Goal: Information Seeking & Learning: Learn about a topic

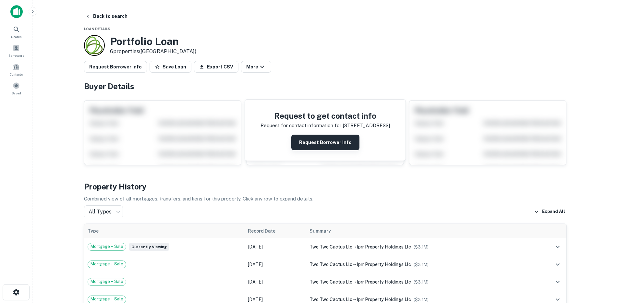
click at [320, 137] on button "Request Borrower Info" at bounding box center [325, 143] width 68 height 16
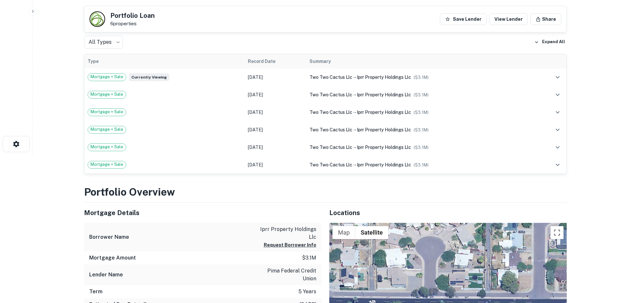
scroll to position [145, 0]
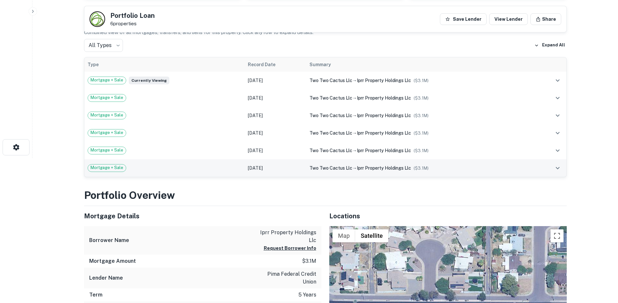
click at [175, 171] on div "Mortgage + Sale" at bounding box center [165, 168] width 154 height 8
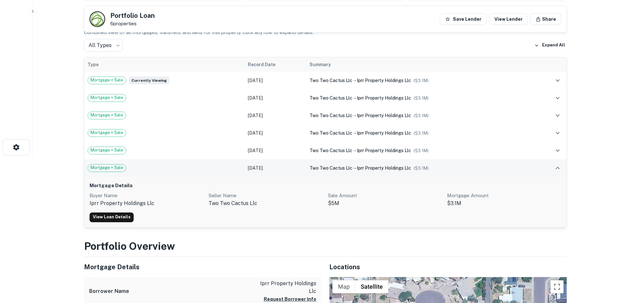
click at [175, 171] on div "Mortgage + Sale" at bounding box center [165, 168] width 154 height 8
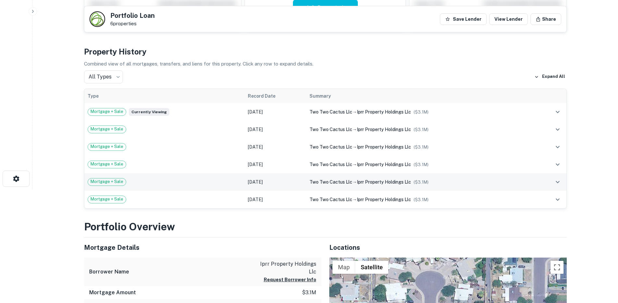
scroll to position [83, 0]
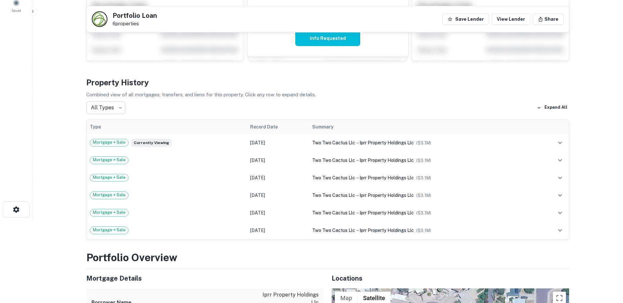
click at [109, 108] on body "Search Borrowers Contacts Saved Back to search Portfolio Loan 6 properties Save…" at bounding box center [311, 68] width 623 height 303
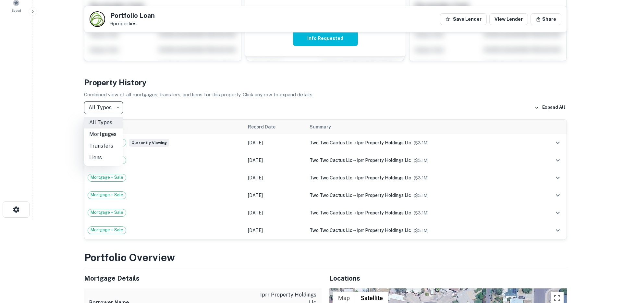
click at [112, 135] on li "Mortgages" at bounding box center [103, 134] width 39 height 12
type input "********"
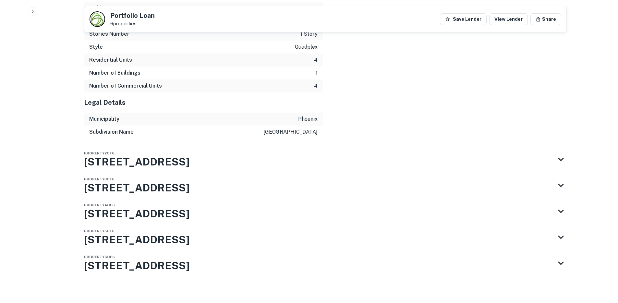
scroll to position [1129, 0]
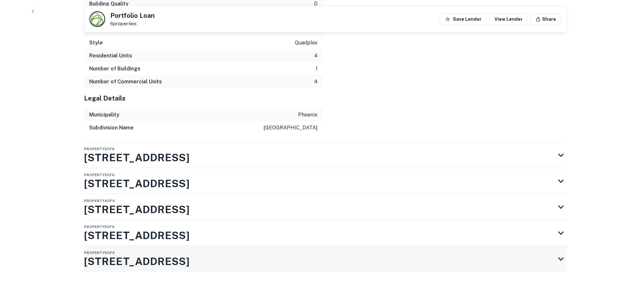
click at [158, 260] on h3 "2235 E Cactus Rd" at bounding box center [136, 262] width 105 height 16
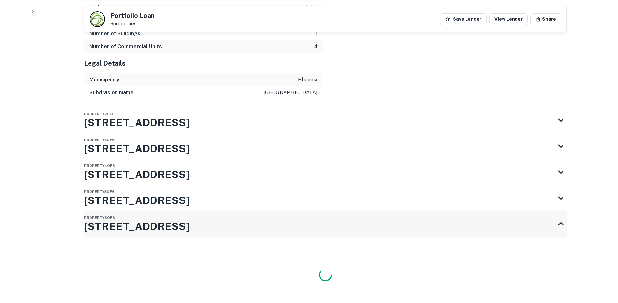
scroll to position [1213, 0]
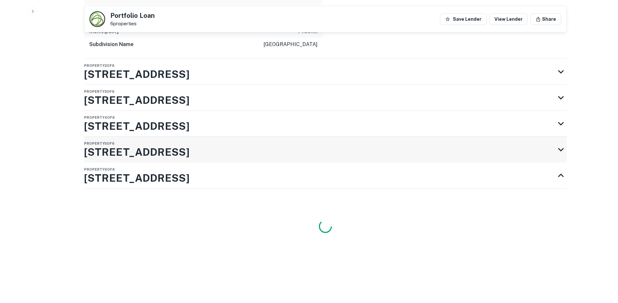
click at [151, 149] on h3 "2255 E Cactus Rd" at bounding box center [136, 152] width 105 height 16
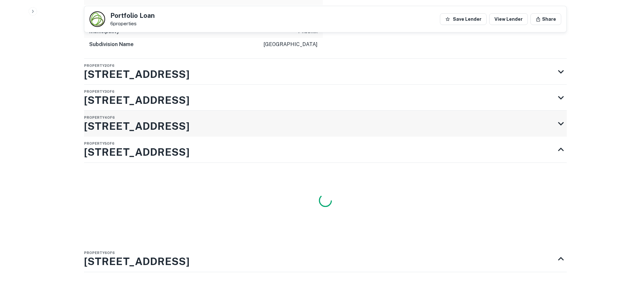
click at [147, 127] on h3 "2241 E Cactus Rd" at bounding box center [136, 126] width 105 height 16
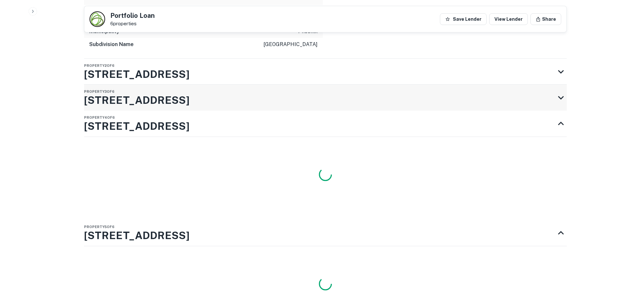
click at [152, 94] on h3 "2247 E Cactus Rd" at bounding box center [136, 100] width 105 height 16
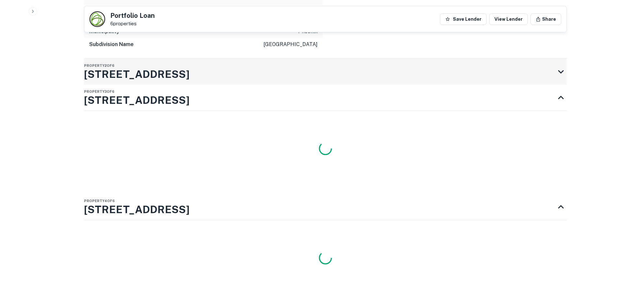
click at [150, 74] on h3 "2229 E Cactus Rd" at bounding box center [136, 74] width 105 height 16
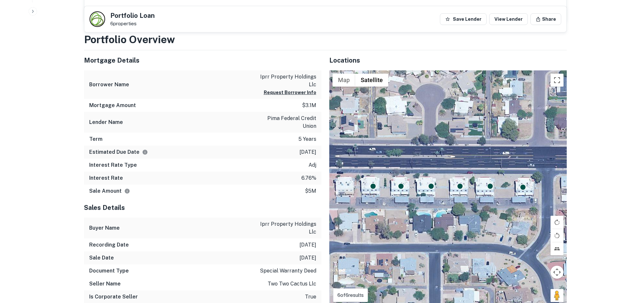
scroll to position [0, 0]
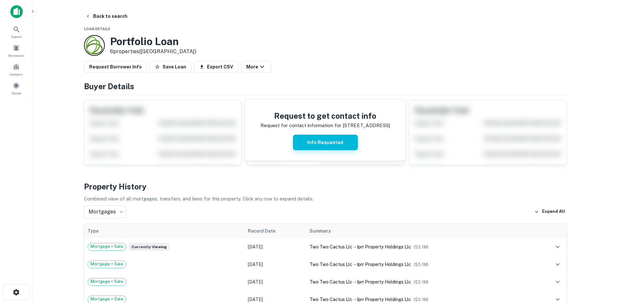
click at [315, 139] on button "Info Requested" at bounding box center [325, 143] width 65 height 16
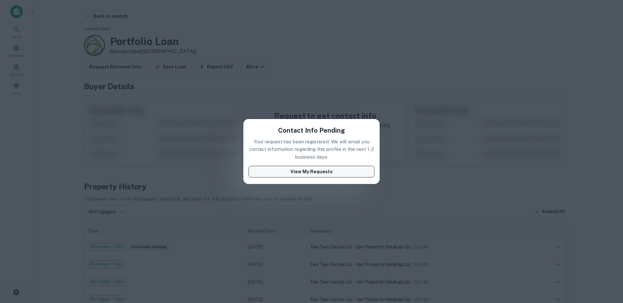
click at [304, 173] on button "View My Requests" at bounding box center [311, 172] width 126 height 12
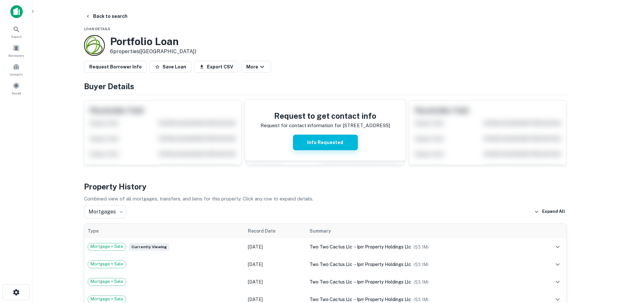
click at [326, 141] on button "Info Requested" at bounding box center [325, 143] width 65 height 16
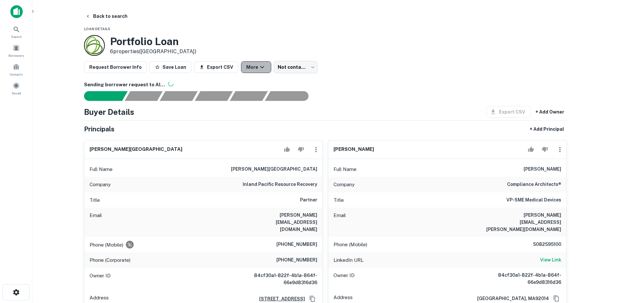
click at [261, 68] on button "More" at bounding box center [256, 67] width 30 height 12
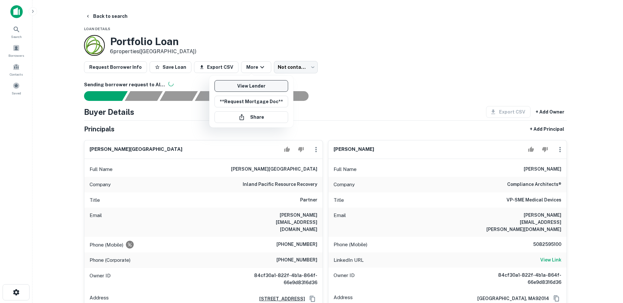
click at [256, 83] on link "View Lender" at bounding box center [251, 86] width 74 height 12
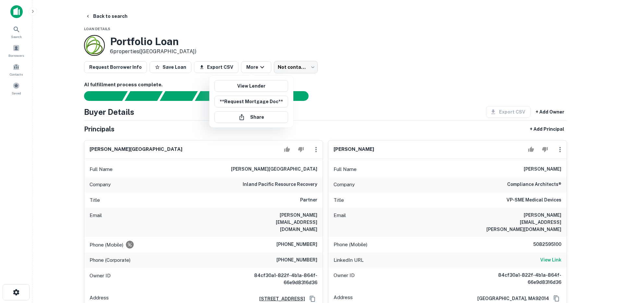
click at [378, 84] on div at bounding box center [311, 151] width 623 height 303
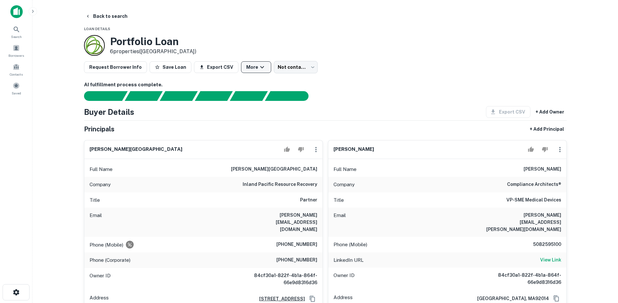
click at [246, 68] on button "More" at bounding box center [256, 67] width 30 height 12
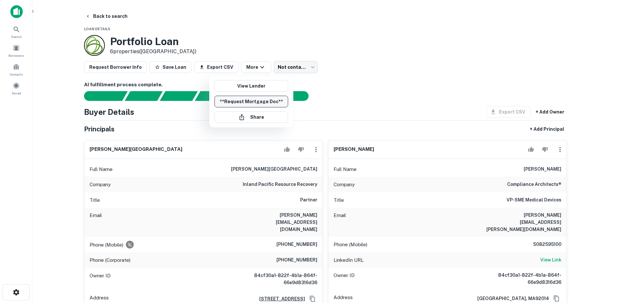
click at [251, 104] on button "**Request Mortgage Doc**" at bounding box center [251, 102] width 74 height 12
click at [593, 168] on div at bounding box center [311, 151] width 623 height 303
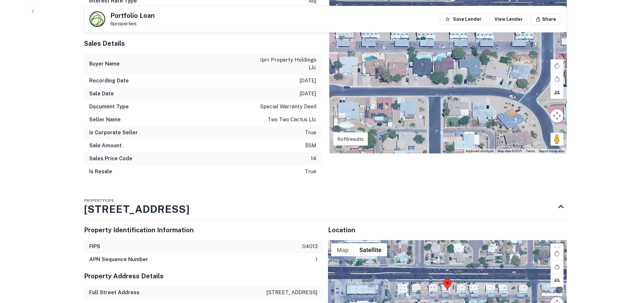
scroll to position [1232, 0]
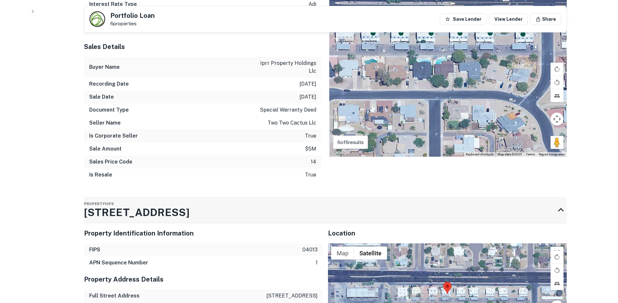
click at [133, 205] on h3 "2223 E Cactus Rd" at bounding box center [136, 213] width 105 height 16
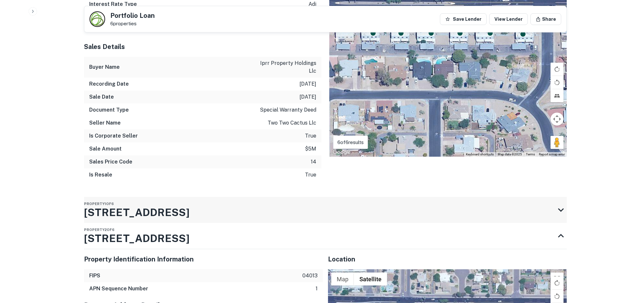
click at [133, 205] on h3 "2223 E Cactus Rd" at bounding box center [136, 213] width 105 height 16
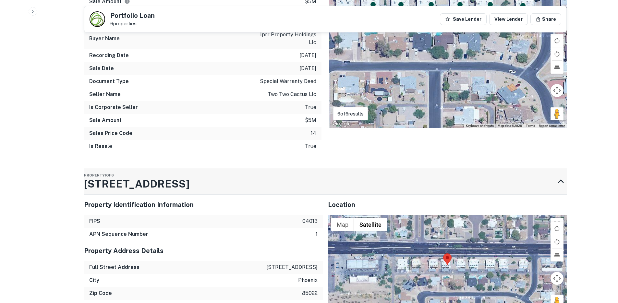
scroll to position [1253, 0]
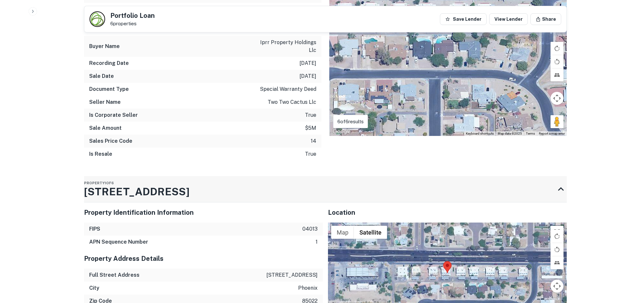
click at [153, 184] on h3 "2223 E Cactus Rd" at bounding box center [136, 192] width 105 height 16
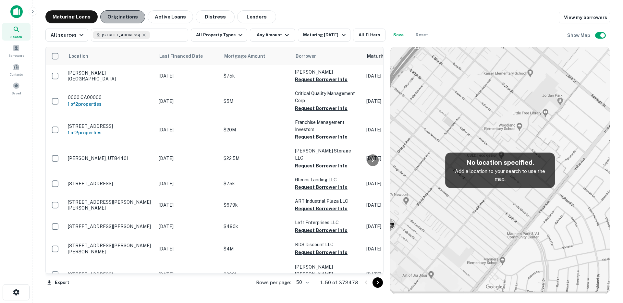
click at [110, 18] on button "Originations" at bounding box center [122, 16] width 45 height 13
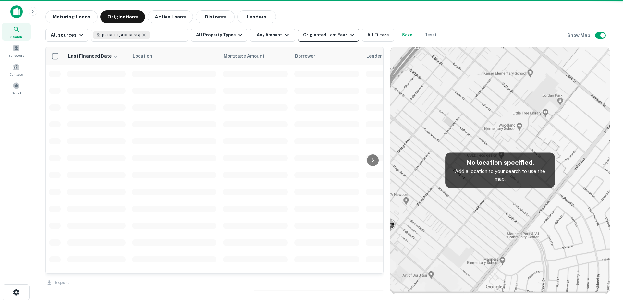
click at [305, 39] on button "Originated Last Year" at bounding box center [328, 35] width 61 height 13
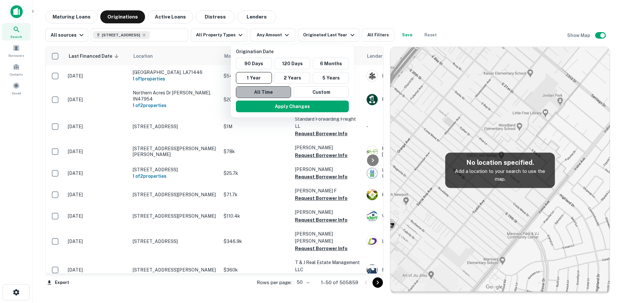
click at [266, 92] on button "All Time" at bounding box center [263, 92] width 55 height 12
click at [267, 107] on button "Apply Changes" at bounding box center [289, 107] width 113 height 12
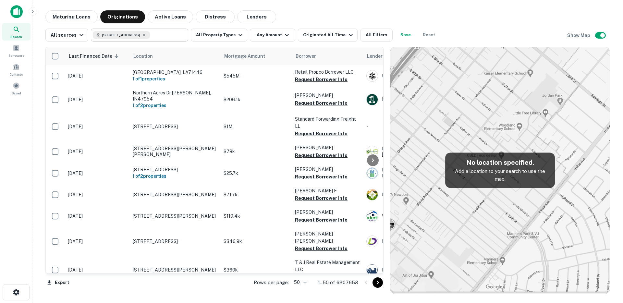
click at [176, 36] on div "2223 East Cactus Road ​" at bounding box center [139, 35] width 97 height 13
type input "**********"
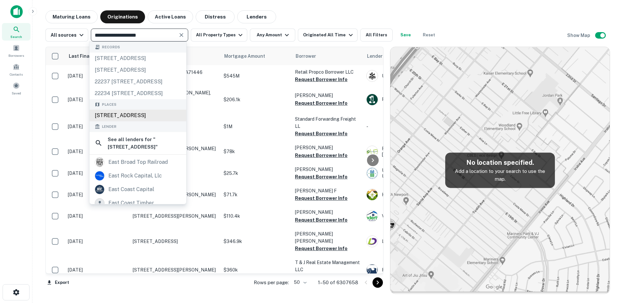
click at [129, 121] on div "2223 East Cactus Road, Phoenix, AZ, USA" at bounding box center [137, 116] width 97 height 12
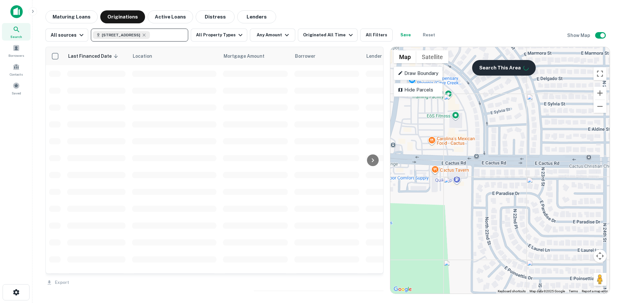
click at [510, 67] on button "Search This Area" at bounding box center [504, 68] width 64 height 16
click at [489, 68] on button "Search This Area" at bounding box center [504, 68] width 64 height 16
click at [490, 69] on button "Search This Area" at bounding box center [504, 68] width 64 height 16
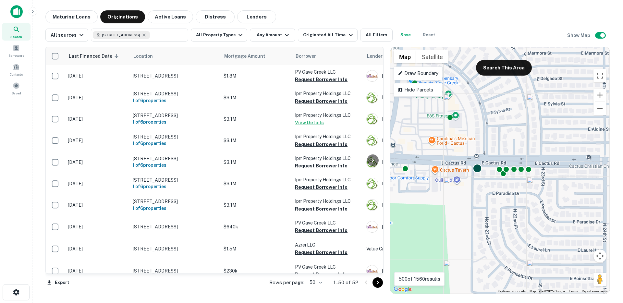
click at [477, 169] on div at bounding box center [476, 168] width 9 height 9
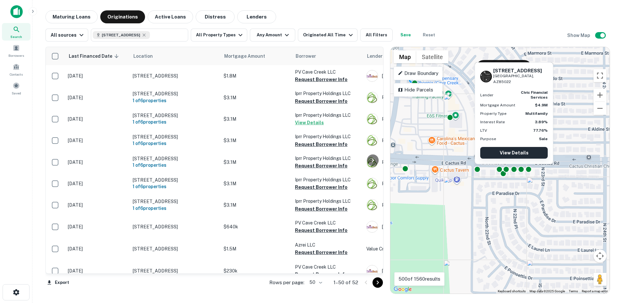
click at [518, 152] on link "View Details" at bounding box center [513, 153] width 67 height 12
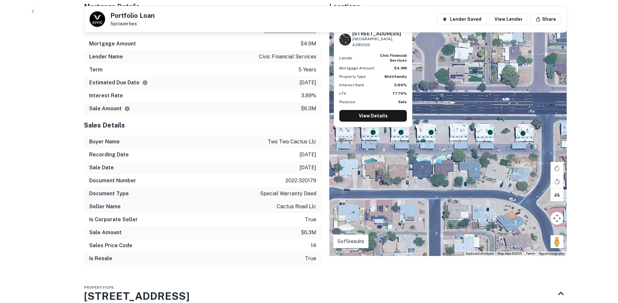
scroll to position [369, 0]
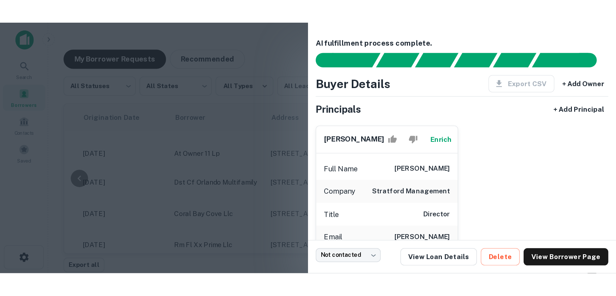
scroll to position [192, 133]
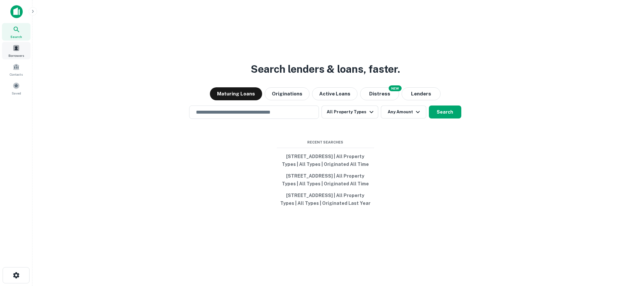
click at [19, 52] on div "Borrowers" at bounding box center [16, 51] width 29 height 18
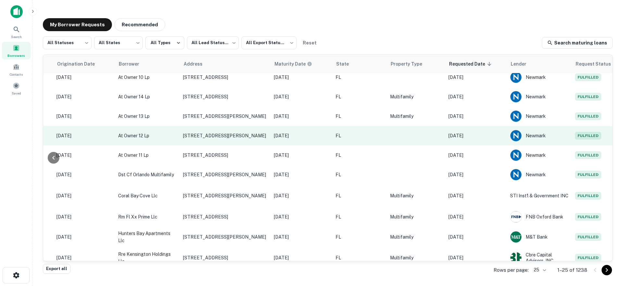
scroll to position [286, 132]
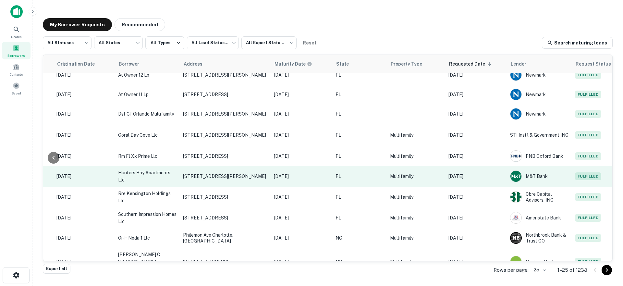
click at [506, 169] on td "M&T Bank" at bounding box center [538, 176] width 65 height 21
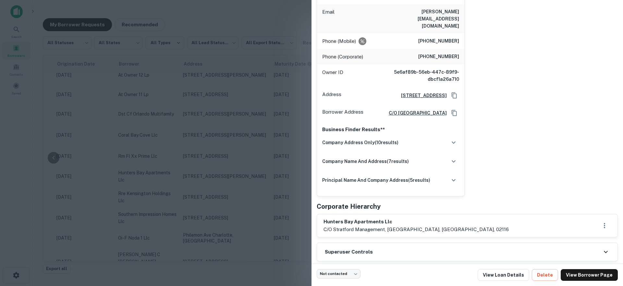
scroll to position [4, 0]
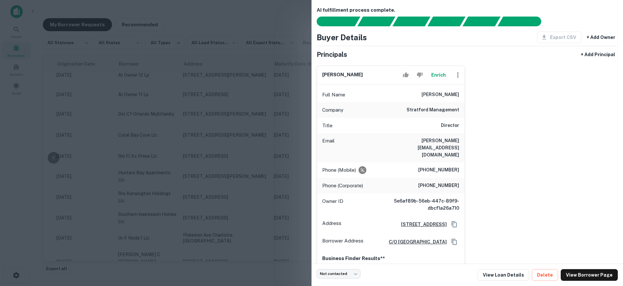
click at [216, 142] on div at bounding box center [311, 143] width 623 height 286
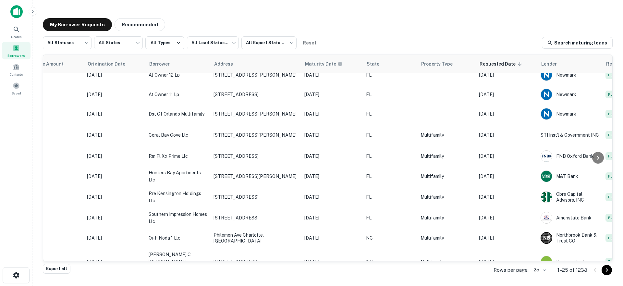
scroll to position [286, 0]
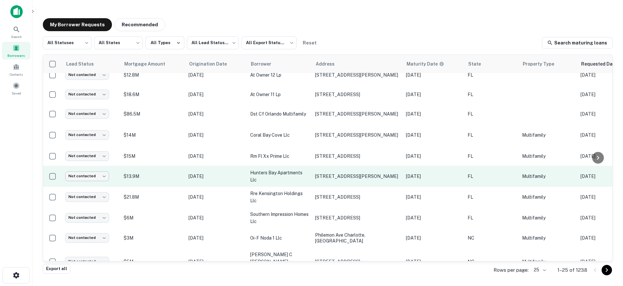
click at [89, 174] on body "Search Borrowers Contacts Saved My Borrower Requests Recommended All Statuses *…" at bounding box center [311, 143] width 623 height 286
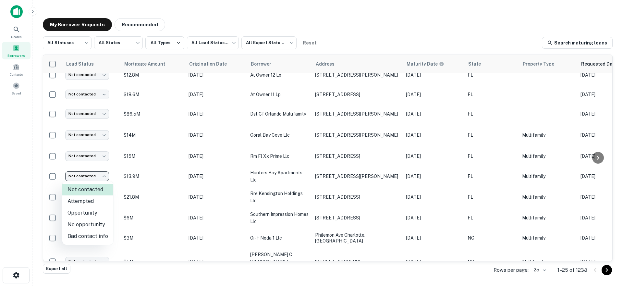
click at [96, 214] on li "Opportunity" at bounding box center [87, 213] width 51 height 12
type input "**********"
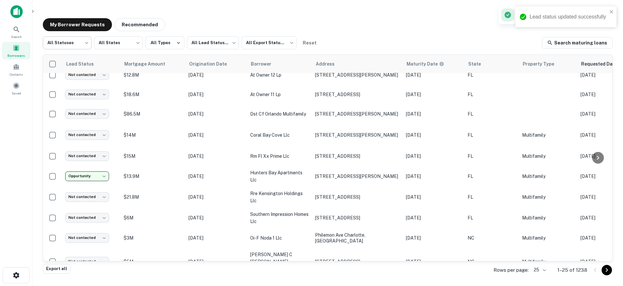
click at [71, 43] on body "Lead status updated successfully Search Borrowers Contacts Saved My Borrower Re…" at bounding box center [311, 143] width 623 height 286
click at [67, 81] on li "Fulfilled" at bounding box center [67, 83] width 49 height 12
type input "*********"
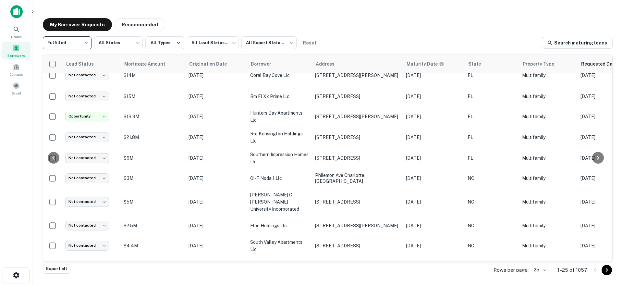
scroll to position [286, 133]
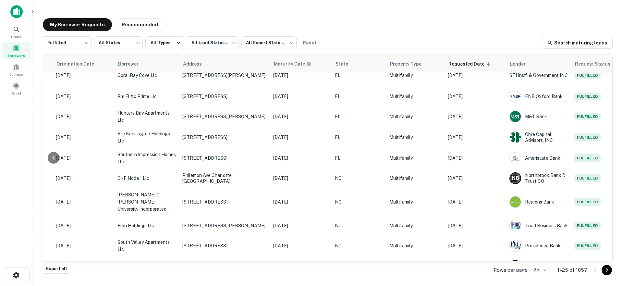
drag, startPoint x: 180, startPoint y: 259, endPoint x: 441, endPoint y: 265, distance: 260.4
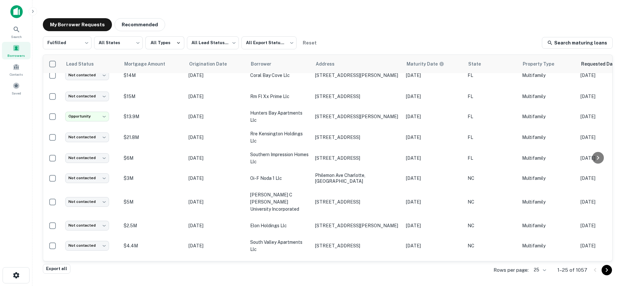
drag, startPoint x: 370, startPoint y: 260, endPoint x: 186, endPoint y: 257, distance: 184.2
click at [186, 257] on div "Lead Status Mortgage Amount Origination Date Borrower Address Maturity Date Sta…" at bounding box center [327, 158] width 569 height 206
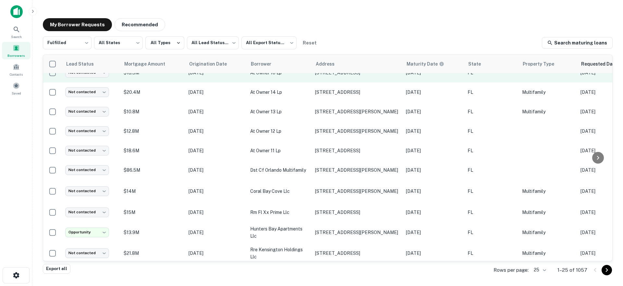
scroll to position [0, 0]
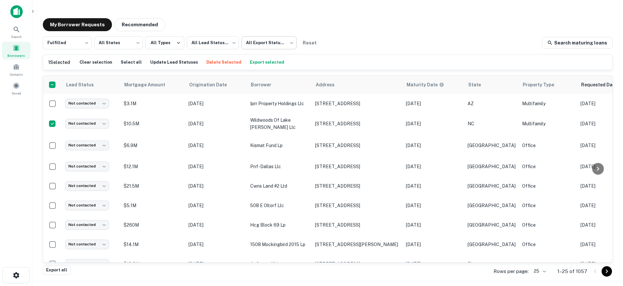
click at [265, 43] on body "Search Borrowers Contacts Saved My Borrower Requests Recommended Fulfilled ****…" at bounding box center [311, 143] width 623 height 286
click at [268, 83] on li "Not Exported" at bounding box center [268, 83] width 59 height 12
click at [270, 47] on body "Search Borrowers Contacts Saved My Borrower Requests Recommended Fulfilled ****…" at bounding box center [311, 143] width 623 height 286
click at [266, 60] on li "All Export Statuses" at bounding box center [268, 60] width 59 height 12
type input "***"
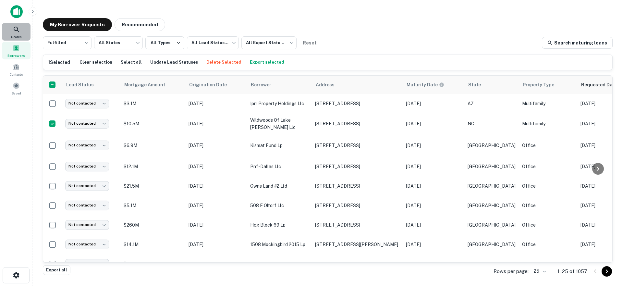
click at [10, 33] on div "Search" at bounding box center [16, 32] width 29 height 18
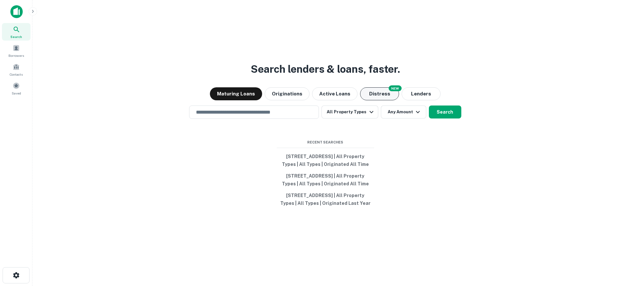
click at [373, 90] on button "Distress" at bounding box center [379, 93] width 39 height 13
click at [243, 110] on input "text" at bounding box center [254, 111] width 124 height 7
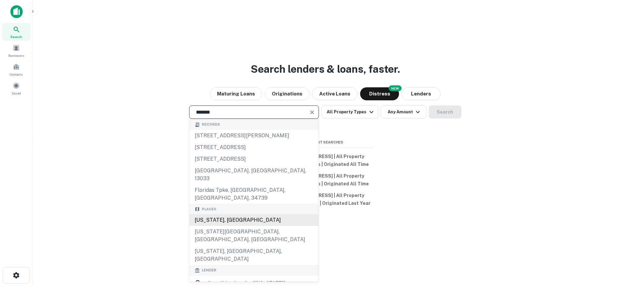
click at [217, 214] on div "[US_STATE], [GEOGRAPHIC_DATA]" at bounding box center [253, 220] width 129 height 12
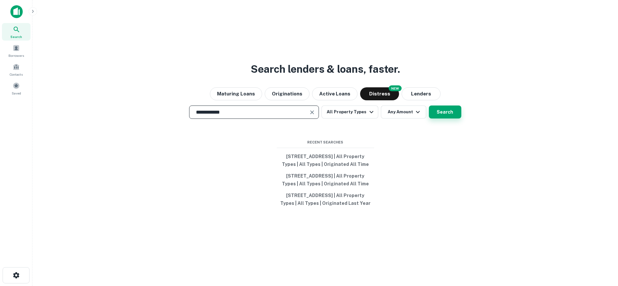
type input "**********"
click at [445, 111] on button "Search" at bounding box center [445, 111] width 32 height 13
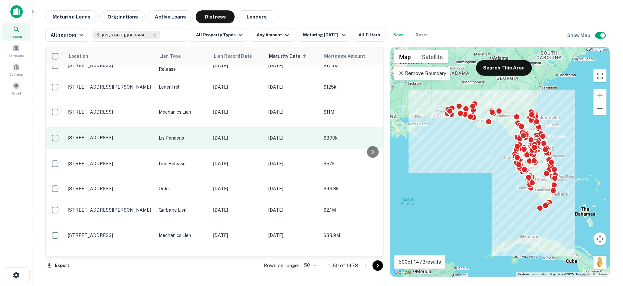
scroll to position [959, 0]
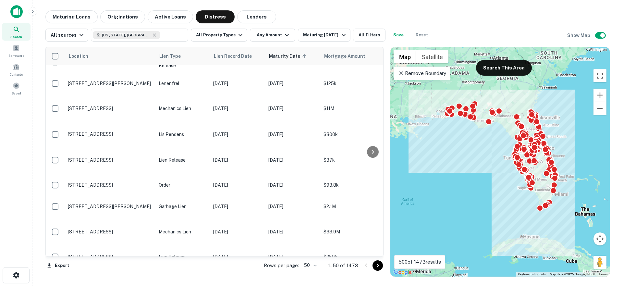
click at [314, 264] on body "Search Borrowers Contacts Saved Maturing Loans Originations Active Loans Distre…" at bounding box center [311, 143] width 623 height 286
click at [312, 270] on li "100" at bounding box center [311, 272] width 19 height 12
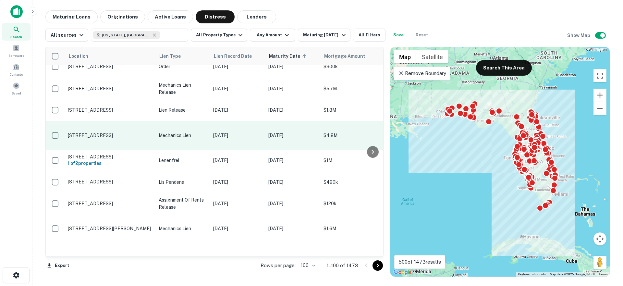
scroll to position [1562, 0]
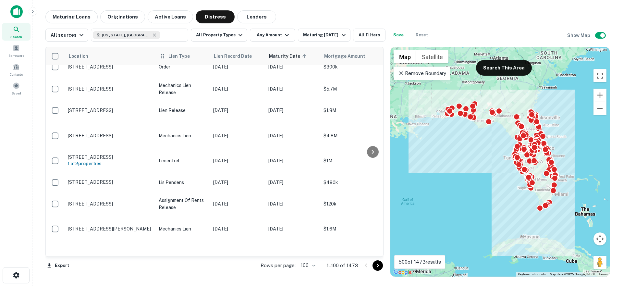
click at [168, 59] on span "Lien Type" at bounding box center [178, 56] width 21 height 8
click at [172, 56] on span "Lien Type" at bounding box center [178, 56] width 21 height 8
click at [179, 57] on span "Lien Type" at bounding box center [178, 56] width 21 height 8
click at [180, 57] on span "Lien Type" at bounding box center [178, 56] width 21 height 8
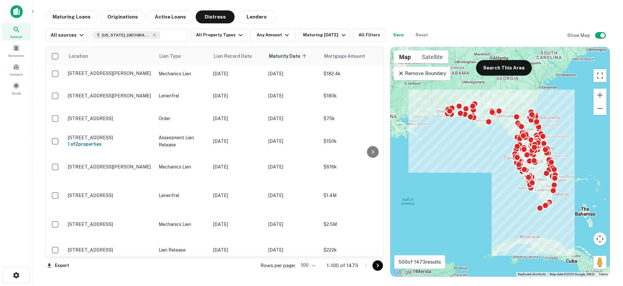
scroll to position [2181, 0]
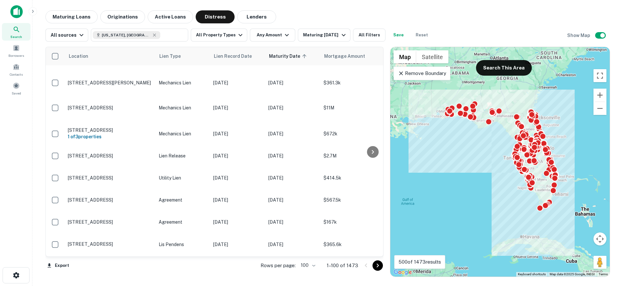
click at [314, 265] on body "Search Borrowers Contacts Saved Maturing Loans Originations Active Loans Distre…" at bounding box center [311, 143] width 623 height 286
click at [273, 32] on div at bounding box center [311, 143] width 623 height 286
click at [273, 36] on button "Any Amount" at bounding box center [272, 35] width 45 height 13
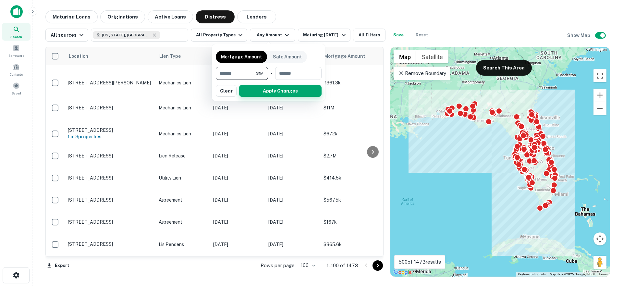
type input "*******"
click at [263, 87] on button "Apply Changes" at bounding box center [280, 91] width 82 height 12
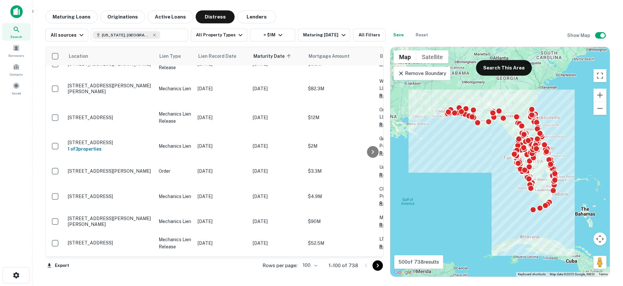
scroll to position [2187, 0]
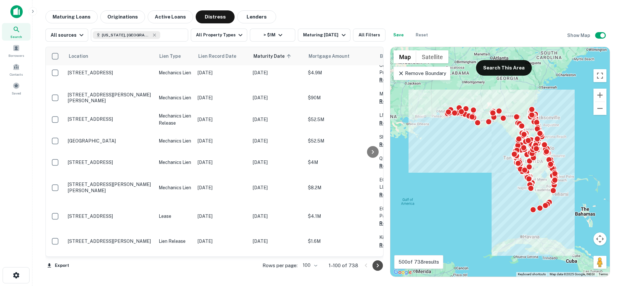
click at [375, 264] on icon "Go to next page" at bounding box center [378, 265] width 8 height 8
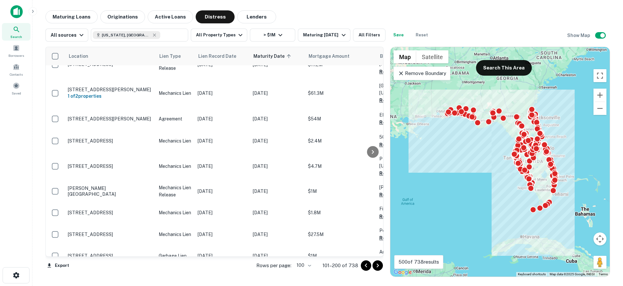
scroll to position [2111, 0]
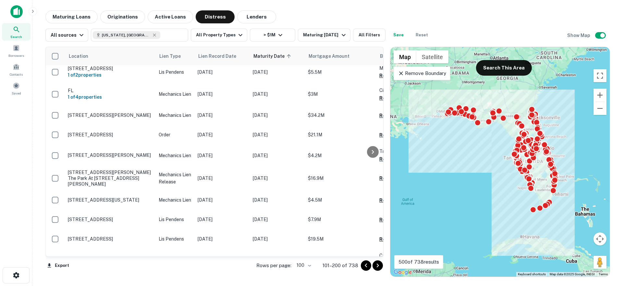
click at [378, 267] on icon "Go to next page" at bounding box center [378, 265] width 8 height 8
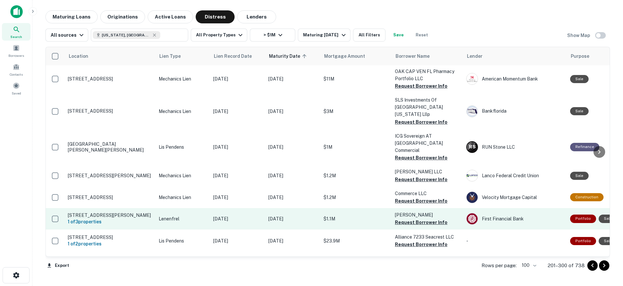
scroll to position [1705, 0]
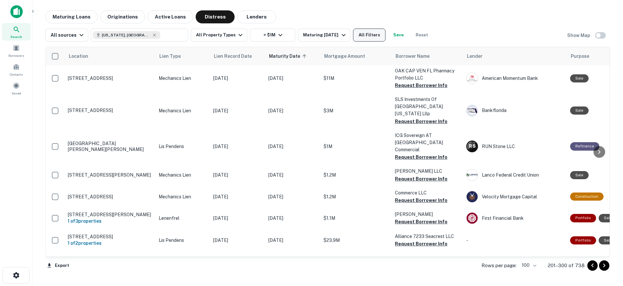
click at [366, 34] on button "All Filters" at bounding box center [369, 35] width 32 height 13
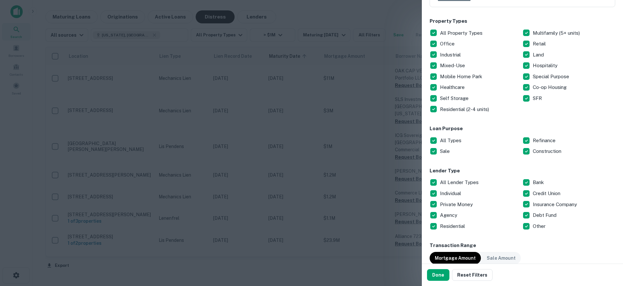
scroll to position [115, 0]
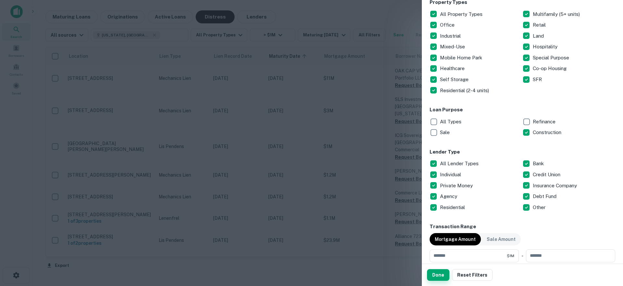
click at [435, 274] on button "Done" at bounding box center [438, 275] width 22 height 12
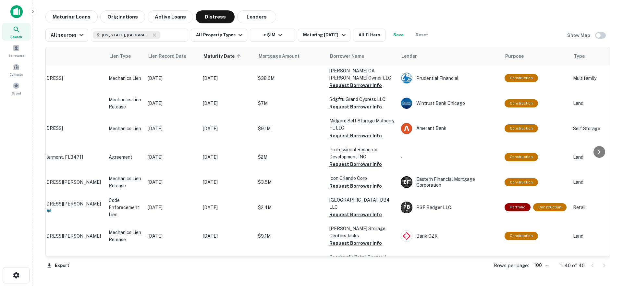
scroll to position [746, 0]
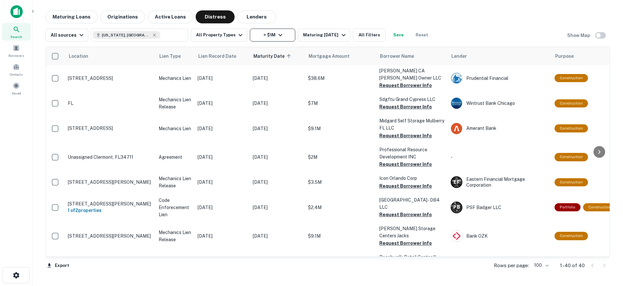
click at [277, 39] on button "> $1M" at bounding box center [272, 35] width 45 height 13
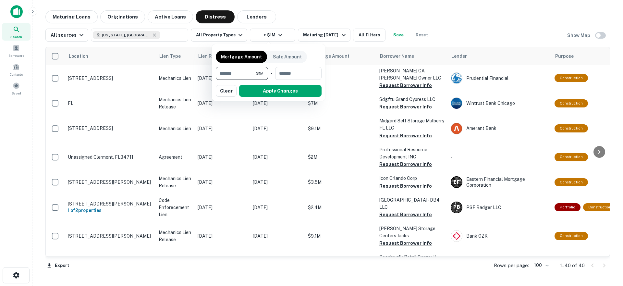
click at [401, 24] on div at bounding box center [311, 143] width 623 height 286
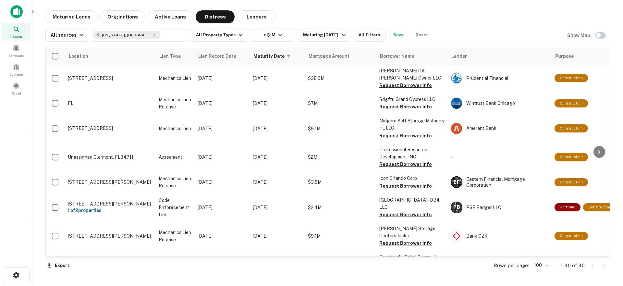
click at [506, 267] on p "Rows per page:" at bounding box center [510, 265] width 35 height 8
click at [515, 266] on p "Rows per page:" at bounding box center [510, 265] width 35 height 8
click at [547, 266] on body "Search Borrowers Contacts Saved Maturing Loans Originations Active Loans Distre…" at bounding box center [311, 143] width 623 height 286
click at [430, 267] on div at bounding box center [311, 143] width 623 height 286
click at [544, 266] on body "Search Borrowers Contacts Saved Maturing Loans Originations Active Loans Distre…" at bounding box center [311, 143] width 623 height 286
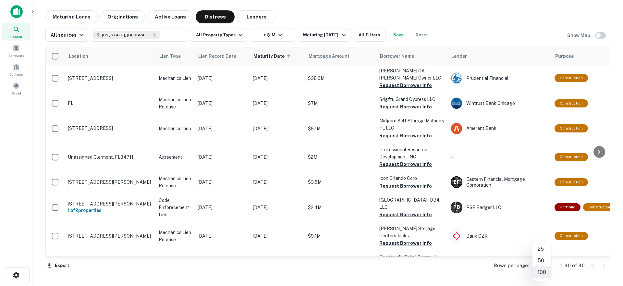
click at [156, 204] on div at bounding box center [311, 143] width 623 height 286
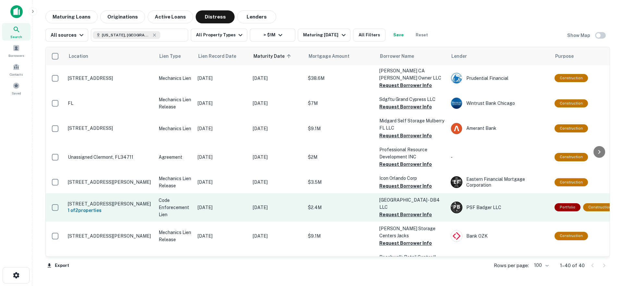
click at [134, 201] on p "2050 S Us Highway 1 Fort Pierce, FL34950" at bounding box center [110, 204] width 84 height 6
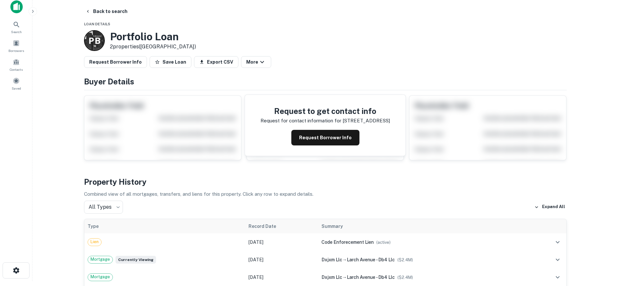
scroll to position [10, 0]
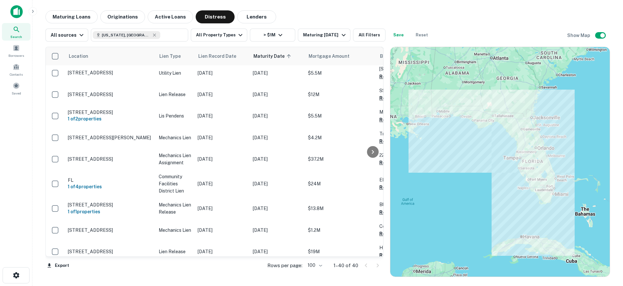
scroll to position [417, 0]
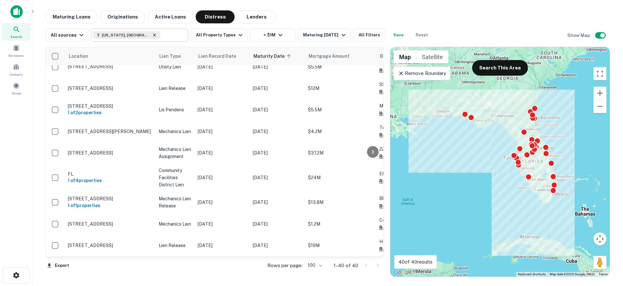
click at [152, 36] on icon at bounding box center [154, 34] width 5 height 5
type input "**********"
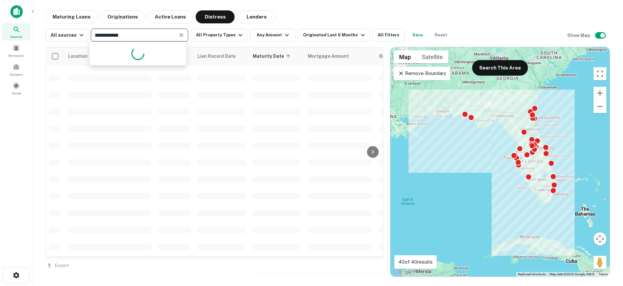
click at [178, 35] on icon "Clear" at bounding box center [181, 35] width 6 height 6
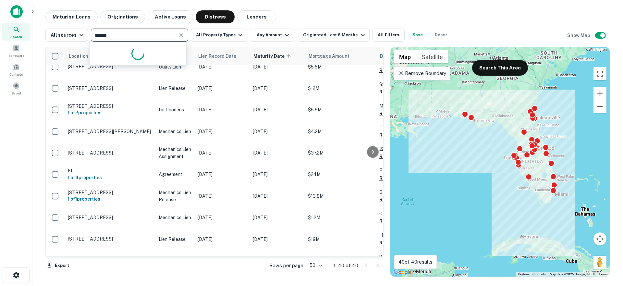
type input "*******"
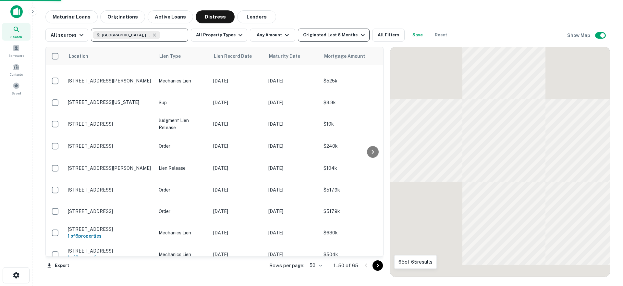
click at [333, 32] on div "Originated Last 6 Months" at bounding box center [334, 35] width 63 height 8
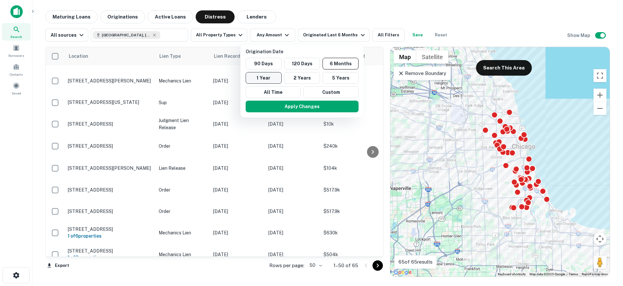
click at [271, 80] on button "1 Year" at bounding box center [263, 78] width 36 height 12
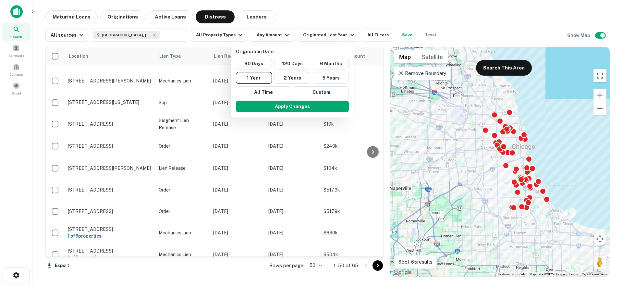
click at [285, 113] on div "Apply Changes" at bounding box center [292, 106] width 118 height 17
click at [289, 109] on button "Apply Changes" at bounding box center [292, 107] width 113 height 12
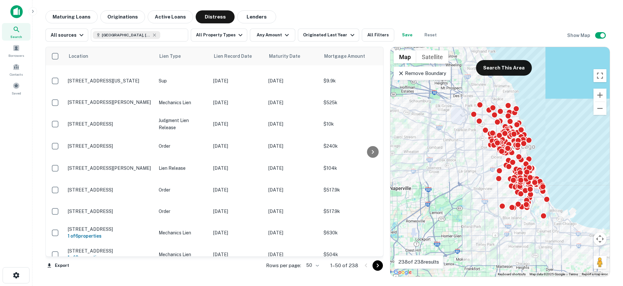
click at [400, 72] on icon at bounding box center [401, 73] width 6 height 6
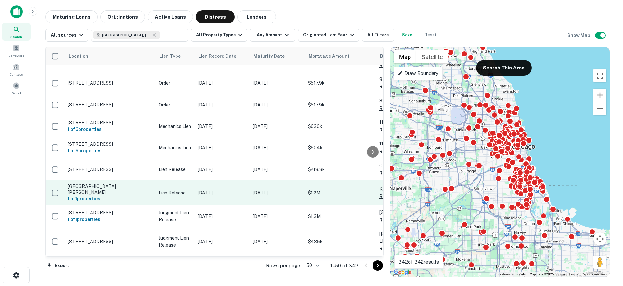
scroll to position [744, 0]
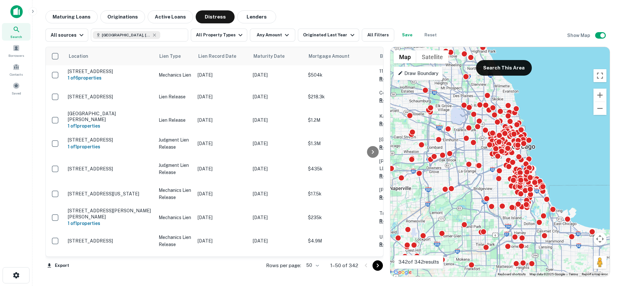
click at [310, 266] on body "Search Borrowers Contacts Saved Maturing Loans Originations Active Loans Distre…" at bounding box center [311, 143] width 623 height 286
click at [64, 267] on div at bounding box center [311, 143] width 623 height 286
drag, startPoint x: 315, startPoint y: 267, endPoint x: 316, endPoint y: 263, distance: 4.5
click at [315, 267] on body "Search Borrowers Contacts Saved Maturing Loans Originations Active Loans Distre…" at bounding box center [311, 143] width 623 height 286
click at [608, 113] on div at bounding box center [311, 143] width 623 height 286
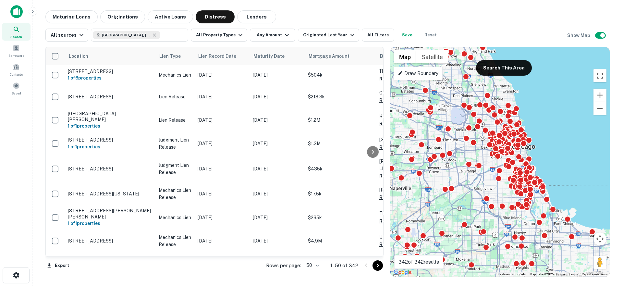
click at [601, 109] on div "25 50 100" at bounding box center [311, 143] width 623 height 286
click at [600, 109] on button "Zoom out" at bounding box center [599, 108] width 13 height 13
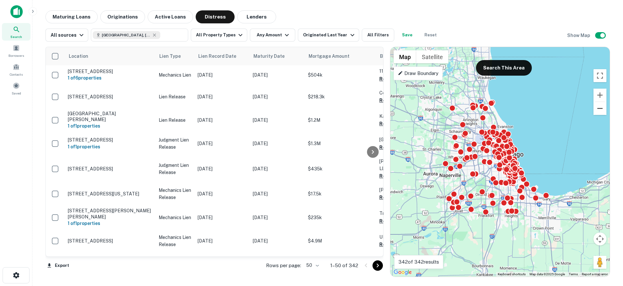
click at [600, 109] on button "Zoom out" at bounding box center [599, 108] width 13 height 13
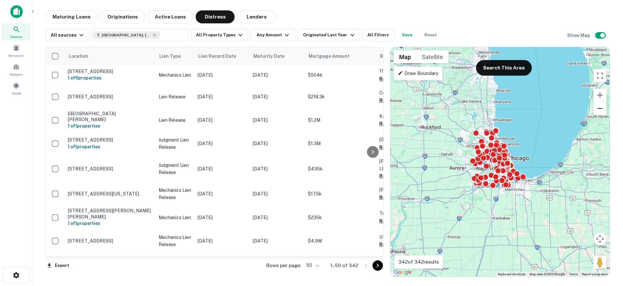
click at [600, 109] on button "Zoom out" at bounding box center [599, 108] width 13 height 13
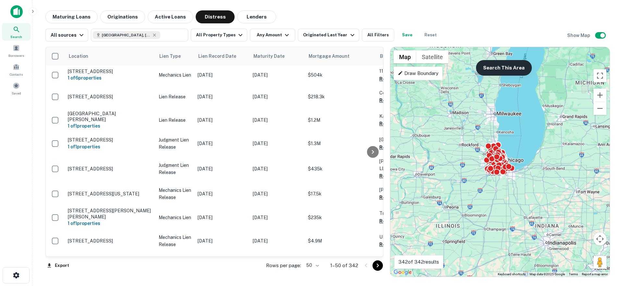
click at [483, 65] on button "Search This Area" at bounding box center [504, 68] width 56 height 16
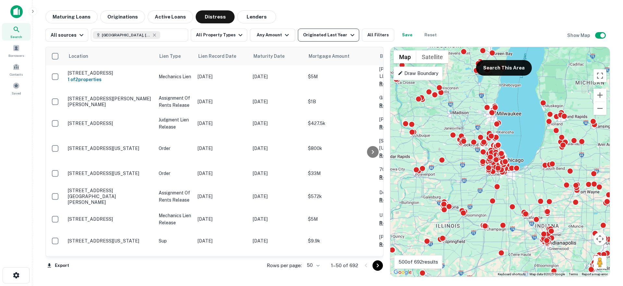
click at [324, 31] on div "Originated Last Year" at bounding box center [329, 35] width 53 height 8
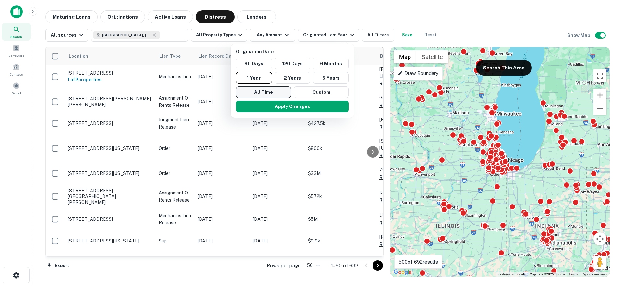
click at [271, 93] on button "All Time" at bounding box center [263, 92] width 55 height 12
click at [274, 105] on button "Apply Changes" at bounding box center [289, 107] width 113 height 12
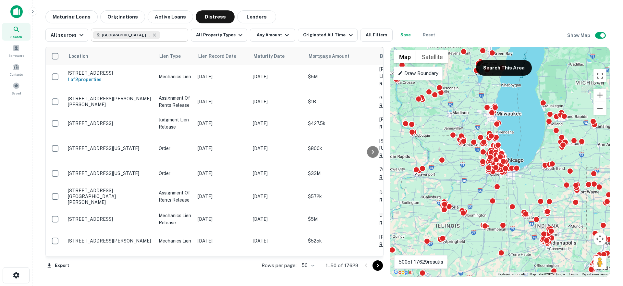
click at [152, 34] on icon at bounding box center [154, 34] width 5 height 5
type input "**********"
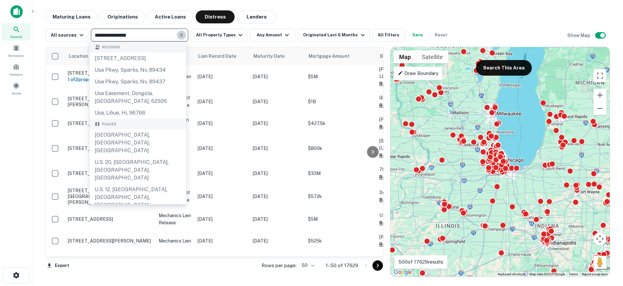
click at [180, 36] on icon "Clear" at bounding box center [181, 35] width 6 height 6
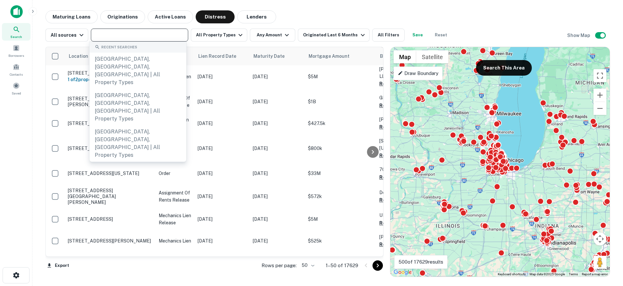
click at [320, 18] on div "Maturing Loans Originations Active Loans Distress Lenders" at bounding box center [327, 16] width 564 height 13
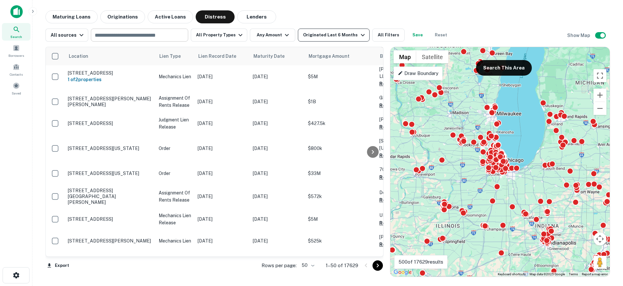
click at [320, 31] on div "Originated Last 6 Months" at bounding box center [334, 35] width 63 height 8
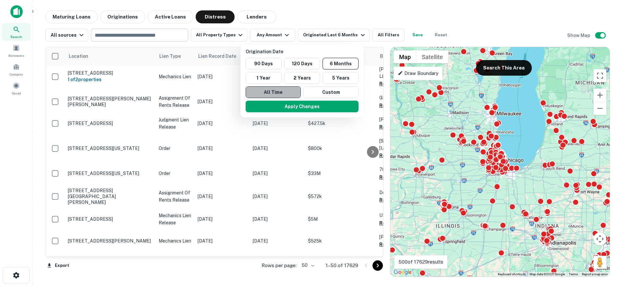
click at [283, 94] on button "All Time" at bounding box center [272, 92] width 55 height 12
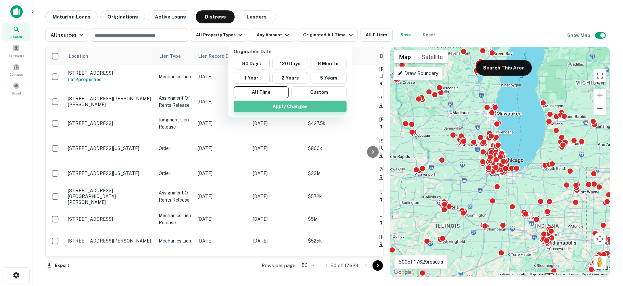
drag, startPoint x: 284, startPoint y: 102, endPoint x: 283, endPoint y: 107, distance: 4.3
click at [283, 102] on button "Apply Changes" at bounding box center [289, 107] width 113 height 12
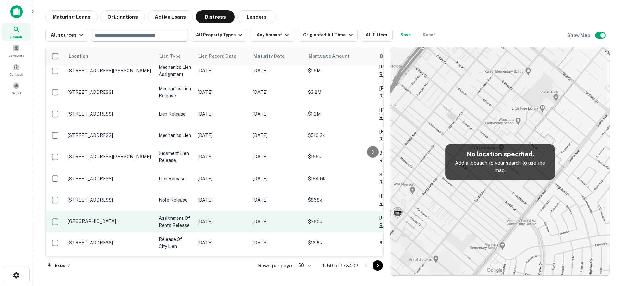
scroll to position [642, 0]
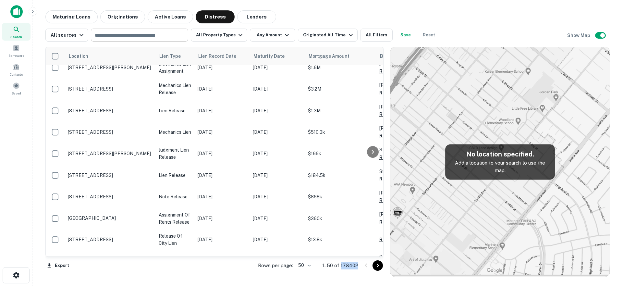
drag, startPoint x: 341, startPoint y: 267, endPoint x: 359, endPoint y: 267, distance: 17.8
click at [359, 267] on div "Rows per page: 50 ** 1–50 of 178402" at bounding box center [316, 265] width 133 height 18
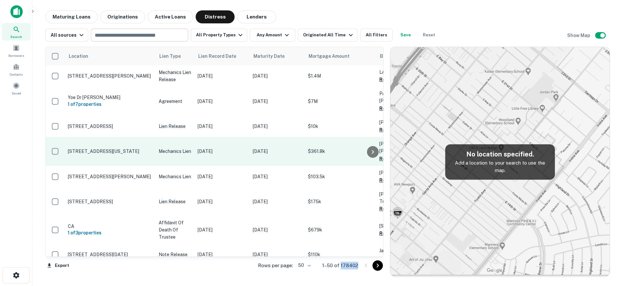
scroll to position [1, 0]
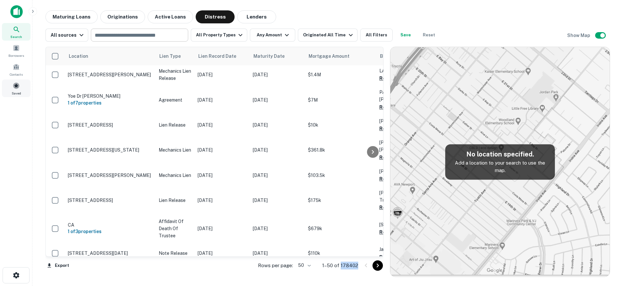
click at [18, 86] on span at bounding box center [16, 85] width 7 height 7
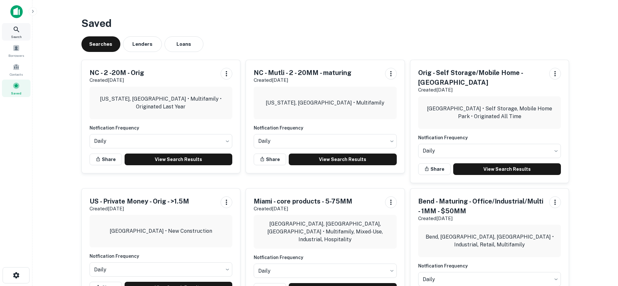
click at [6, 32] on div "Search" at bounding box center [16, 32] width 29 height 18
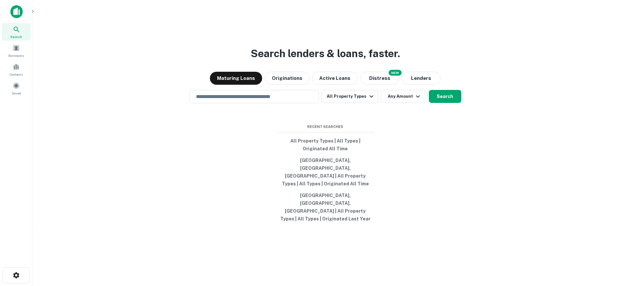
click at [34, 12] on icon "button" at bounding box center [32, 11] width 5 height 5
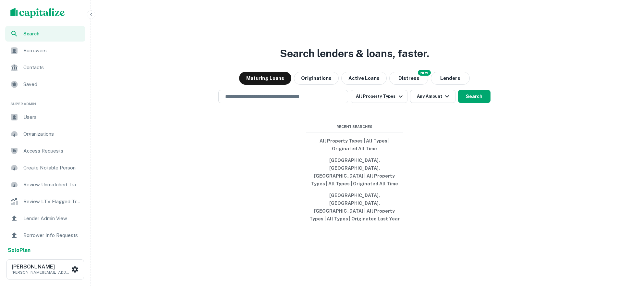
click at [28, 116] on span "Users" at bounding box center [52, 117] width 58 height 8
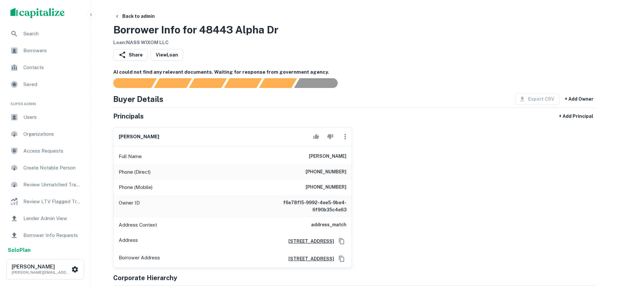
click at [42, 30] on div "Search" at bounding box center [45, 34] width 80 height 16
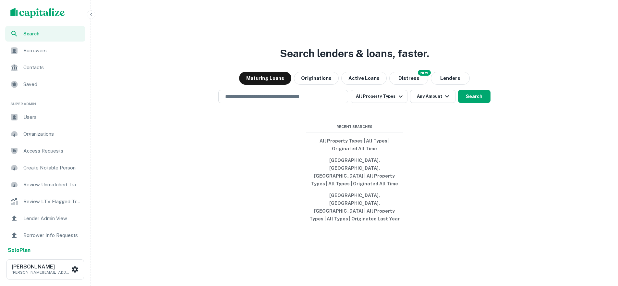
click at [92, 15] on icon "button" at bounding box center [91, 14] width 5 height 5
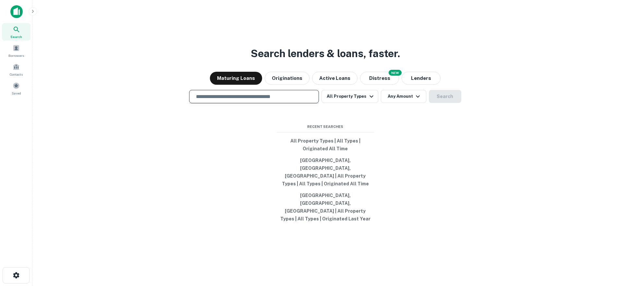
click at [203, 100] on input "text" at bounding box center [254, 96] width 124 height 7
paste input "**********"
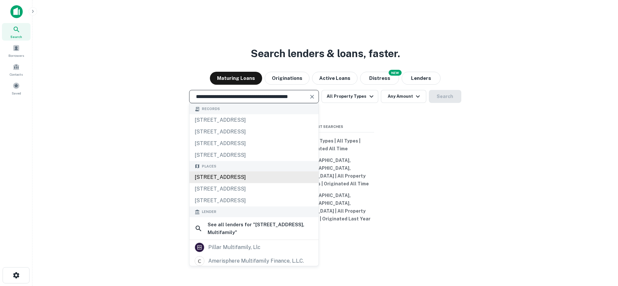
click at [233, 183] on div "2223 East Cactus Road, Phoenix, AZ, USA" at bounding box center [253, 177] width 129 height 12
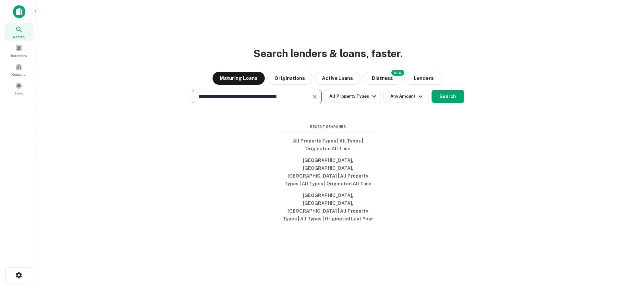
scroll to position [0, 0]
type input "**********"
click at [266, 86] on div "**********" at bounding box center [325, 159] width 575 height 286
click at [278, 85] on button "Originations" at bounding box center [287, 78] width 45 height 13
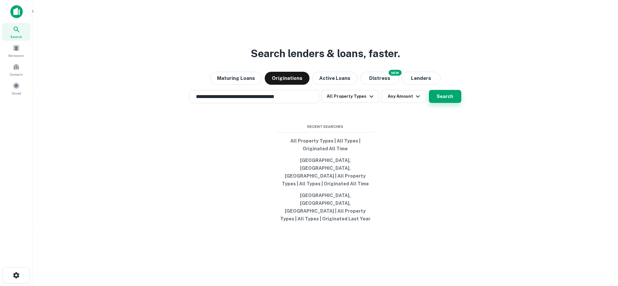
click at [456, 103] on button "Search" at bounding box center [445, 96] width 32 height 13
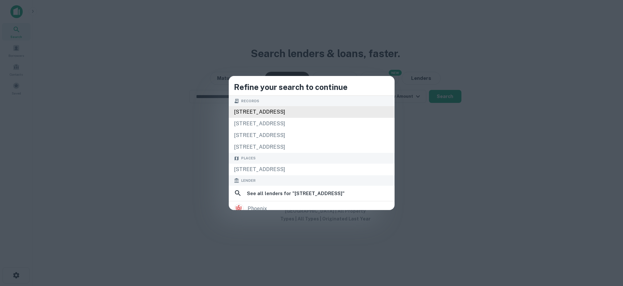
click at [294, 114] on div "2223 e cactus rd, phoenix, az, 85022" at bounding box center [312, 112] width 166 height 12
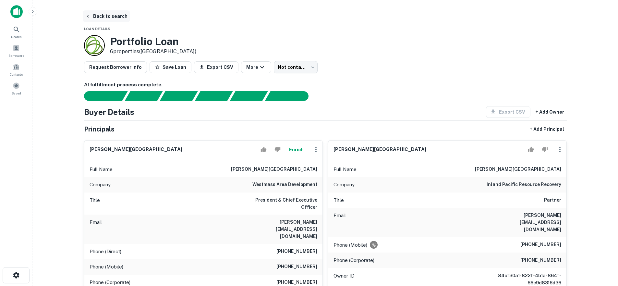
click at [110, 17] on button "Back to search" at bounding box center [106, 16] width 47 height 12
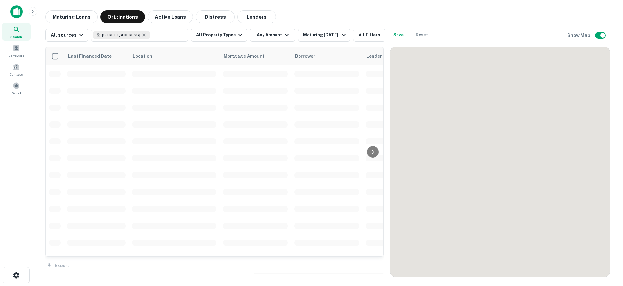
scroll to position [1, 0]
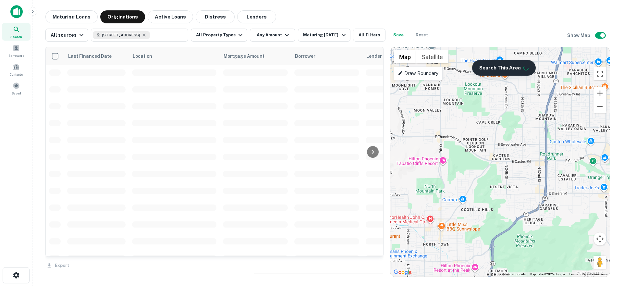
click at [520, 75] on button "Search This Area" at bounding box center [504, 68] width 64 height 16
click at [601, 92] on button "Zoom in" at bounding box center [599, 93] width 13 height 13
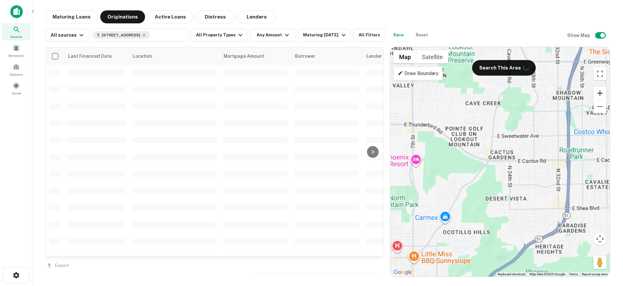
click at [601, 92] on button "Zoom in" at bounding box center [599, 93] width 13 height 13
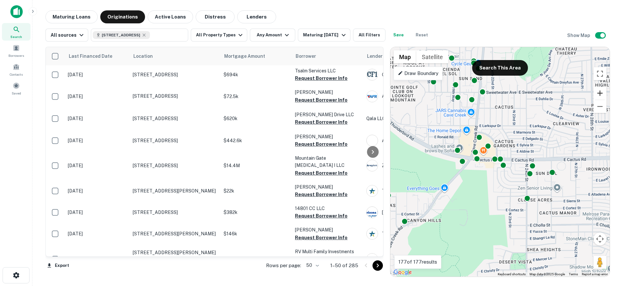
click at [602, 90] on button "Zoom in" at bounding box center [599, 93] width 13 height 13
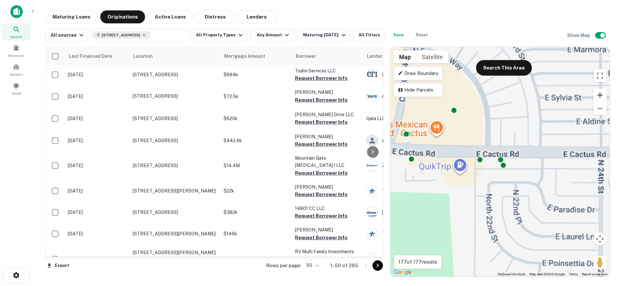
click at [602, 90] on button "Zoom in" at bounding box center [599, 95] width 13 height 13
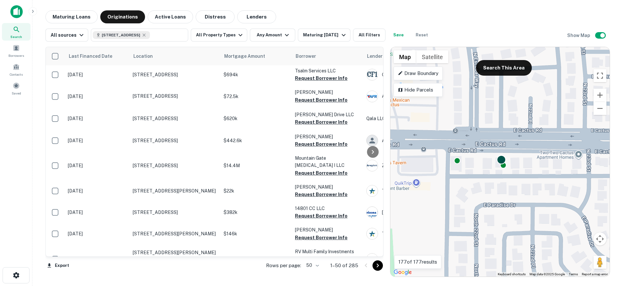
click at [503, 161] on div at bounding box center [500, 159] width 9 height 9
click at [319, 39] on div "Maturing [DATE]" at bounding box center [325, 35] width 44 height 8
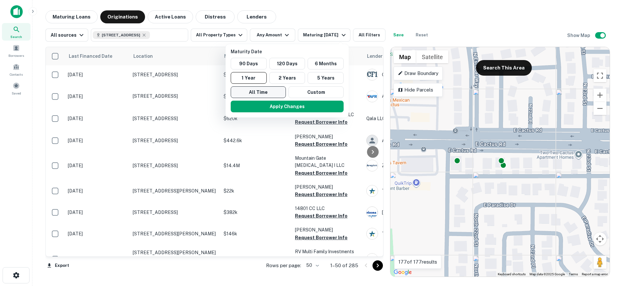
click at [267, 95] on button "All Time" at bounding box center [258, 92] width 55 height 12
click at [271, 105] on button "Apply Changes" at bounding box center [287, 107] width 113 height 12
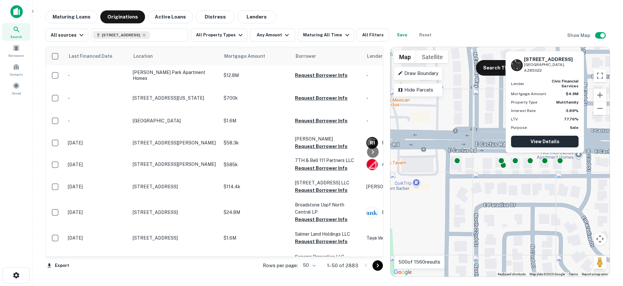
click at [549, 142] on link "View Details" at bounding box center [544, 142] width 67 height 12
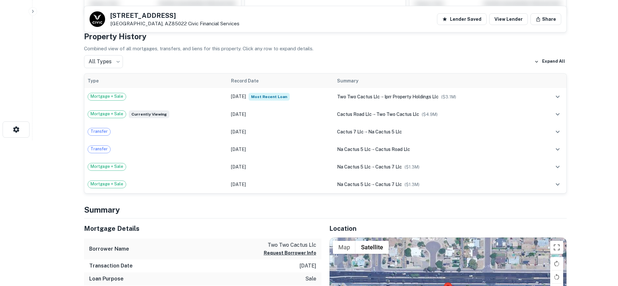
scroll to position [131, 0]
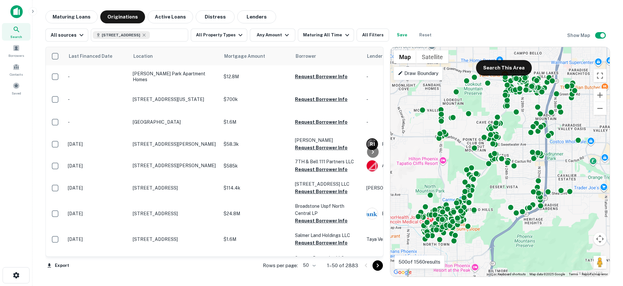
scroll to position [1, 0]
click at [596, 108] on button "Zoom out" at bounding box center [599, 108] width 13 height 13
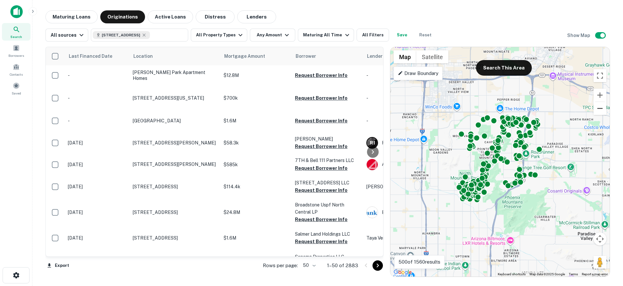
click at [596, 108] on button "Zoom out" at bounding box center [599, 108] width 13 height 13
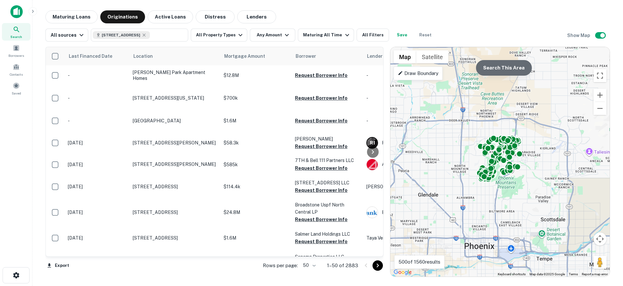
click at [508, 67] on button "Search This Area" at bounding box center [504, 68] width 56 height 16
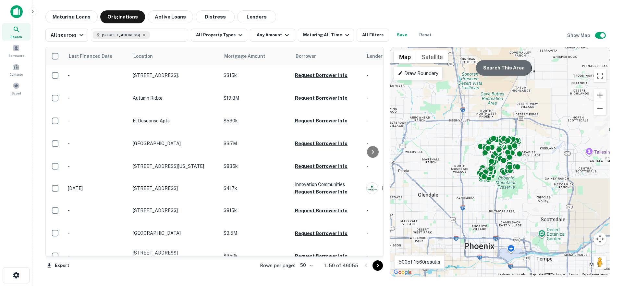
click at [500, 67] on button "Search This Area" at bounding box center [504, 68] width 56 height 16
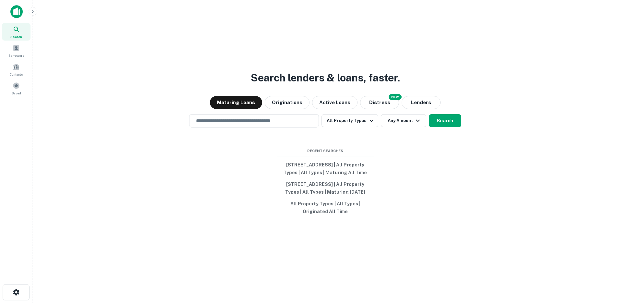
click at [35, 9] on icon "button" at bounding box center [32, 11] width 5 height 5
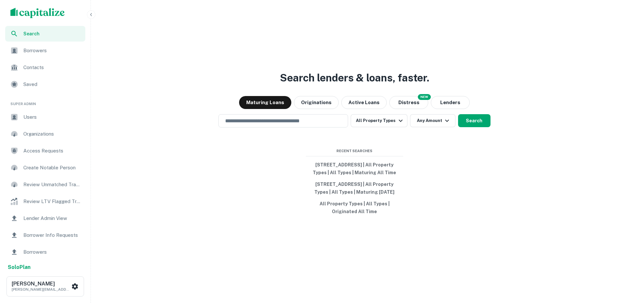
click at [49, 116] on span "Users" at bounding box center [52, 117] width 58 height 8
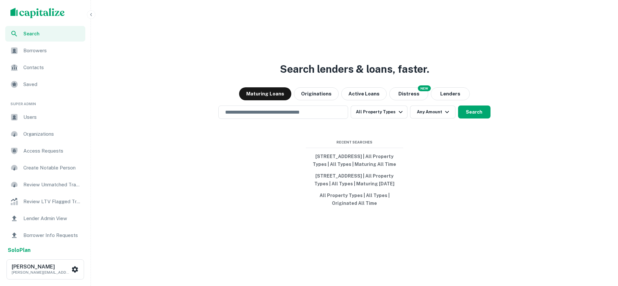
click at [34, 113] on span "Users" at bounding box center [52, 117] width 58 height 8
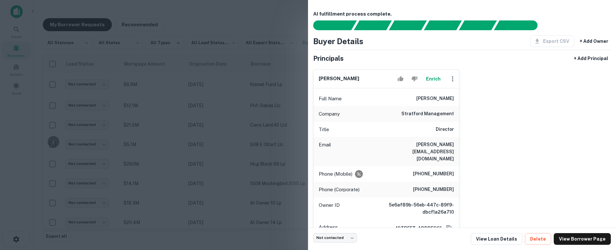
scroll to position [192, 133]
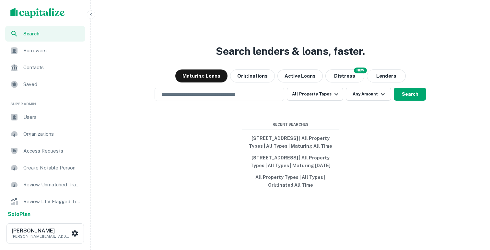
click at [42, 120] on span "Users" at bounding box center [52, 117] width 58 height 8
click at [199, 92] on div "​" at bounding box center [220, 94] width 130 height 13
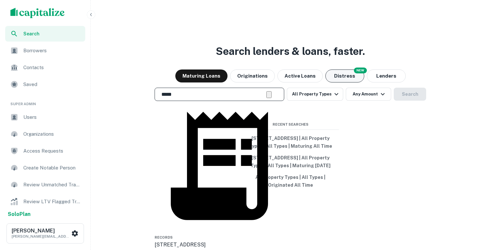
click at [340, 70] on button "Distress" at bounding box center [345, 75] width 39 height 13
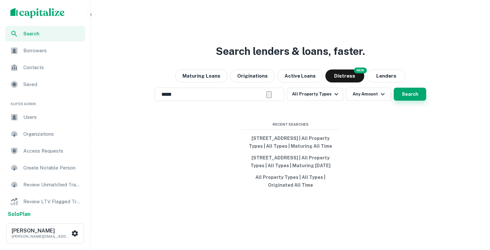
click at [407, 88] on button "Search" at bounding box center [410, 94] width 32 height 13
type input "**********"
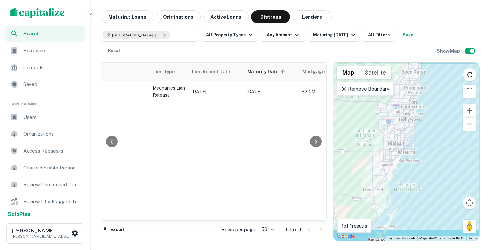
scroll to position [0, 18]
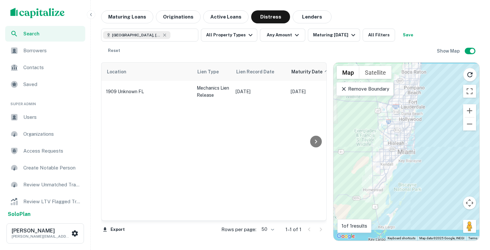
click at [342, 87] on icon at bounding box center [344, 89] width 4 height 4
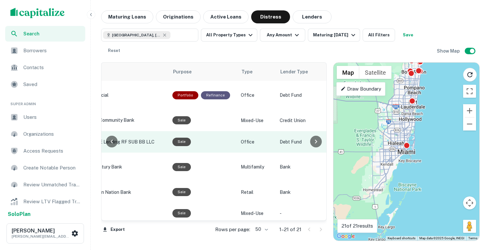
scroll to position [0, 438]
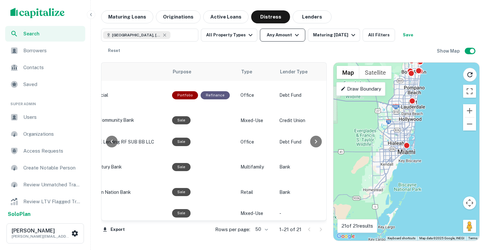
click at [279, 39] on button "Any Amount" at bounding box center [282, 35] width 45 height 13
click at [202, 249] on div at bounding box center [245, 250] width 490 height 0
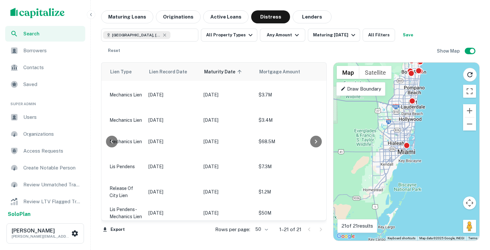
scroll to position [0, 126]
